Goal: Task Accomplishment & Management: Use online tool/utility

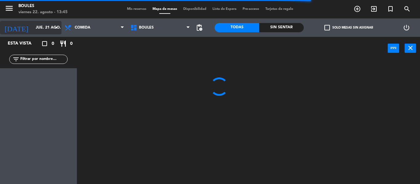
click at [60, 29] on icon "arrow_drop_down" at bounding box center [56, 27] width 7 height 7
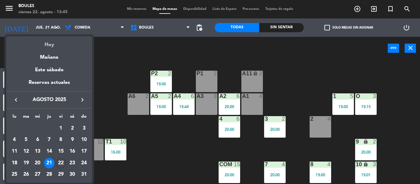
click at [54, 46] on div "Hoy" at bounding box center [49, 42] width 86 height 13
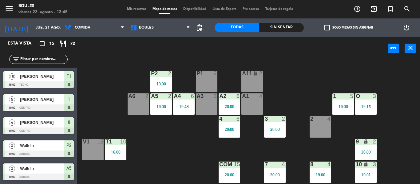
type input "vie. 22 ago."
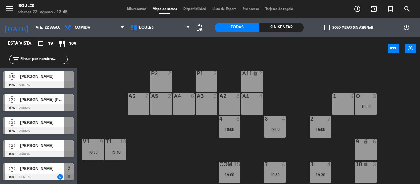
click at [57, 83] on div "10 [PERSON_NAME] 14:00 Centro" at bounding box center [38, 79] width 77 height 23
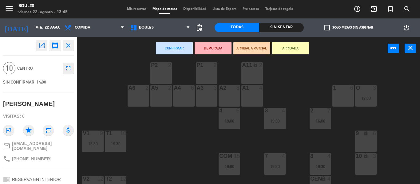
scroll to position [10, 0]
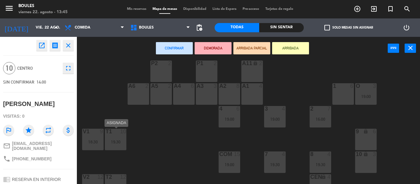
click at [121, 143] on div "19:30" at bounding box center [116, 142] width 22 height 4
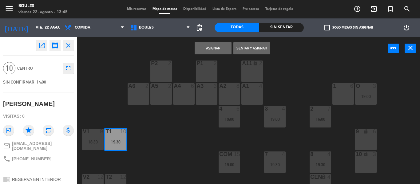
click at [205, 49] on button "Asignar" at bounding box center [212, 48] width 37 height 12
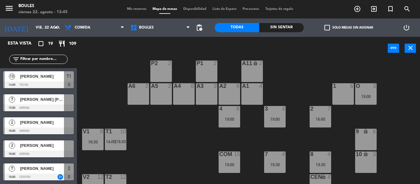
click at [57, 100] on span "[PERSON_NAME] [PERSON_NAME]" at bounding box center [42, 99] width 44 height 6
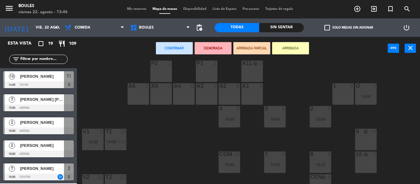
click at [230, 95] on div "A2 8" at bounding box center [229, 94] width 22 height 22
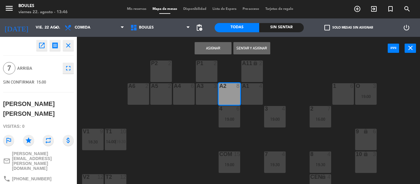
click at [216, 45] on button "Asignar" at bounding box center [212, 48] width 37 height 12
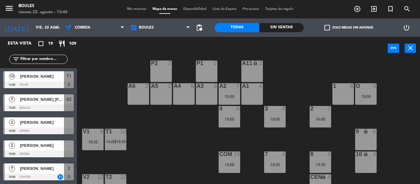
click at [69, 124] on div at bounding box center [69, 122] width 10 height 10
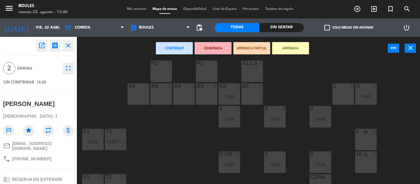
click at [132, 96] on div "A6 2" at bounding box center [138, 94] width 22 height 22
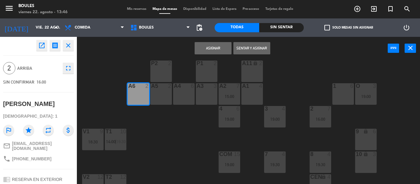
click at [220, 50] on button "Asignar" at bounding box center [212, 48] width 37 height 12
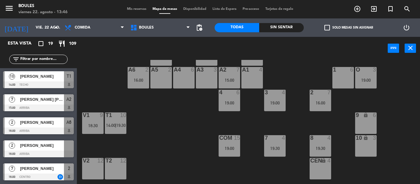
scroll to position [27, 0]
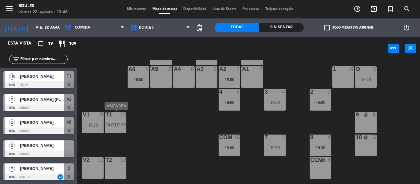
click at [118, 121] on div "T1 10 14:00 | 19:30" at bounding box center [116, 123] width 22 height 22
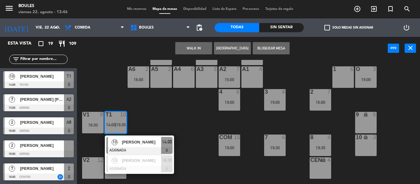
click at [196, 106] on div "P1 2 P2 2 A11 lock 2 A5 2 A6 2 16:00 A4 6 A3 3 A2 7 15:00 A1 4 1 6 O 3 19:00 4 …" at bounding box center [250, 122] width 338 height 124
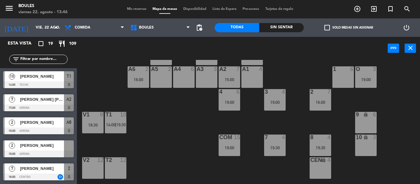
click at [65, 146] on div at bounding box center [69, 145] width 10 height 10
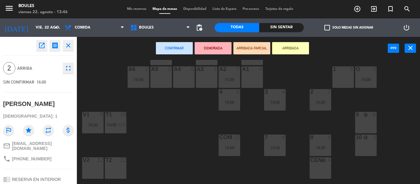
click at [370, 125] on div "9 lock 6" at bounding box center [366, 123] width 22 height 22
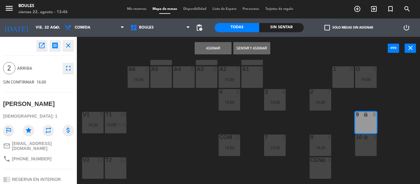
click at [214, 52] on button "Asignar" at bounding box center [212, 48] width 37 height 12
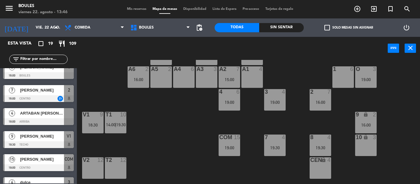
scroll to position [82, 0]
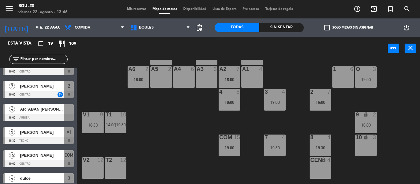
click at [60, 111] on span "ARTABAN [PERSON_NAME]" at bounding box center [42, 109] width 44 height 6
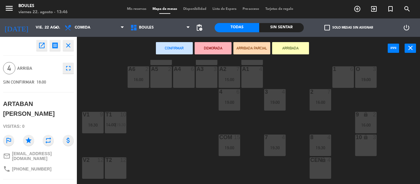
click at [341, 79] on div "1 6" at bounding box center [343, 77] width 22 height 22
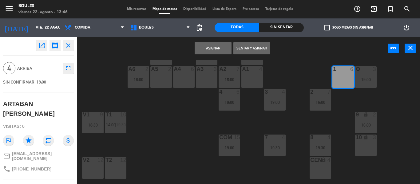
click at [221, 50] on button "Asignar" at bounding box center [212, 48] width 37 height 12
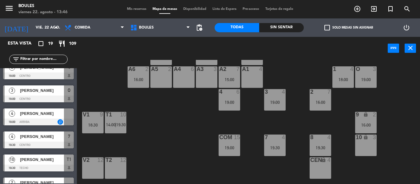
scroll to position [219, 0]
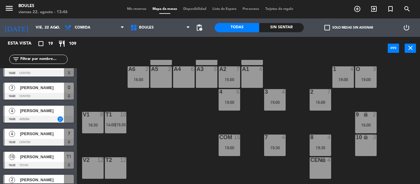
click at [60, 110] on span "[PERSON_NAME]" at bounding box center [42, 111] width 44 height 6
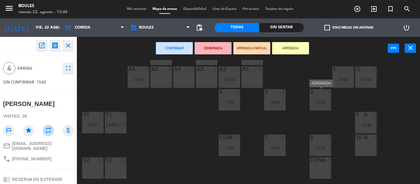
click at [319, 106] on div "2 7 16:00" at bounding box center [320, 100] width 22 height 22
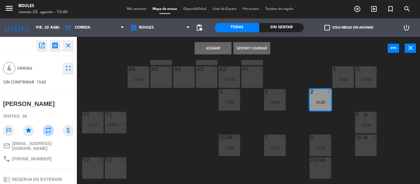
click at [216, 46] on button "Asignar" at bounding box center [212, 48] width 37 height 12
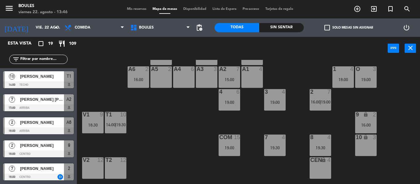
scroll to position [0, 0]
click at [216, 46] on div "power_input close" at bounding box center [232, 48] width 311 height 23
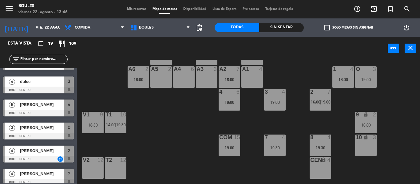
scroll to position [323, 0]
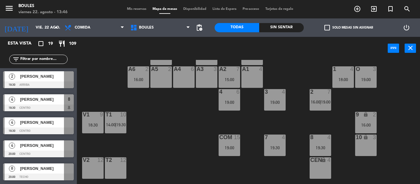
click at [53, 171] on span "[PERSON_NAME]" at bounding box center [42, 168] width 44 height 6
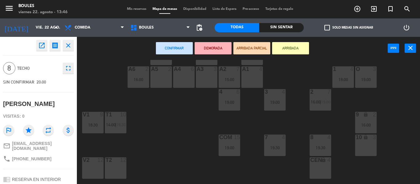
click at [121, 166] on div "T2 12" at bounding box center [116, 168] width 22 height 22
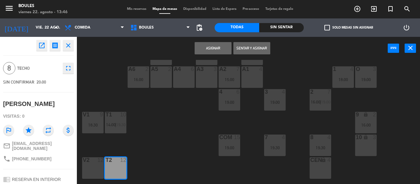
click at [225, 47] on button "Asignar" at bounding box center [212, 48] width 37 height 12
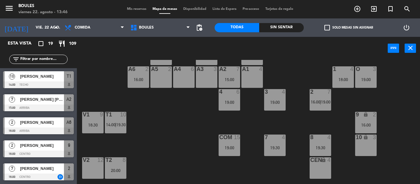
scroll to position [133, 0]
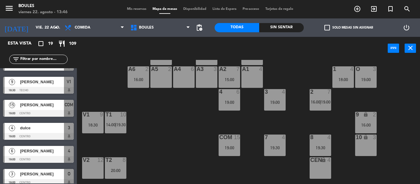
click at [225, 47] on div "power_input close" at bounding box center [232, 48] width 311 height 23
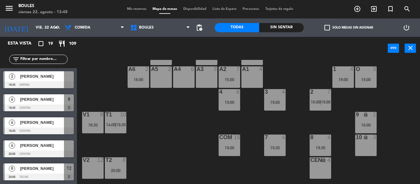
click at [49, 151] on div at bounding box center [38, 154] width 71 height 7
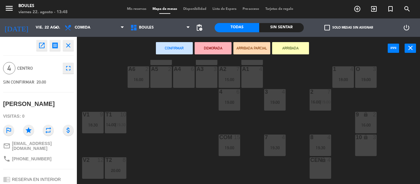
click at [191, 71] on div "6" at bounding box center [193, 69] width 4 height 6
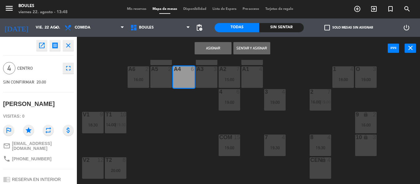
click at [217, 52] on button "Asignar" at bounding box center [212, 48] width 37 height 12
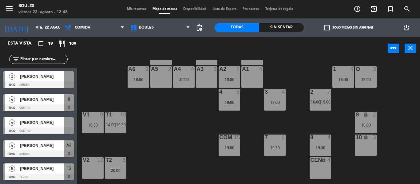
click at [70, 131] on div at bounding box center [38, 130] width 71 height 7
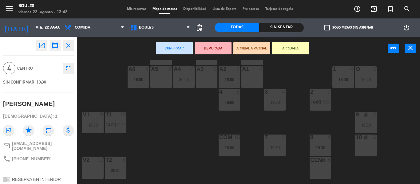
click at [247, 82] on div "A1 4" at bounding box center [252, 77] width 22 height 22
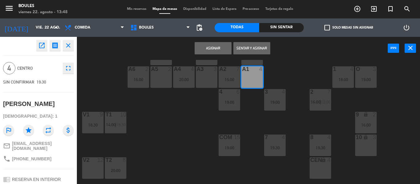
click at [224, 52] on button "Asignar" at bounding box center [212, 48] width 37 height 12
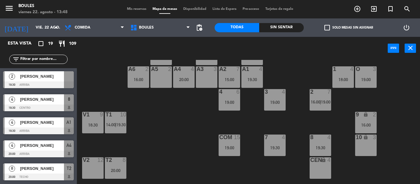
click at [61, 86] on div at bounding box center [38, 84] width 71 height 7
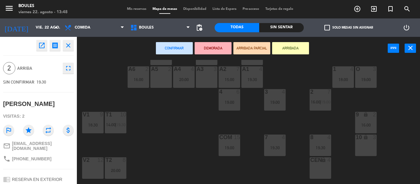
click at [206, 77] on div "A3 3" at bounding box center [207, 77] width 22 height 22
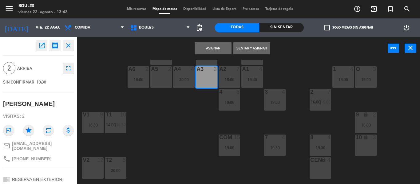
click at [220, 53] on button "Asignar" at bounding box center [212, 48] width 37 height 12
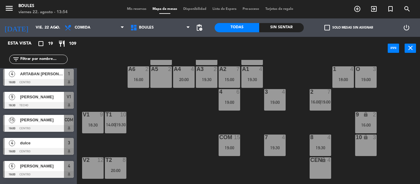
scroll to position [0, 0]
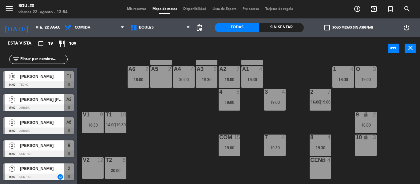
click at [59, 78] on span "[PERSON_NAME]" at bounding box center [42, 76] width 44 height 6
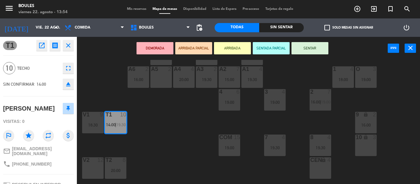
click at [316, 53] on button "SENTAR" at bounding box center [309, 48] width 37 height 12
